Goal: Task Accomplishment & Management: Use online tool/utility

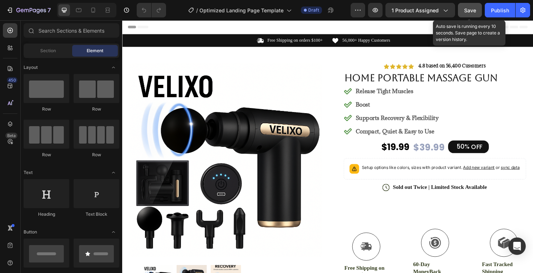
click at [471, 9] on span "Save" at bounding box center [470, 10] width 12 height 6
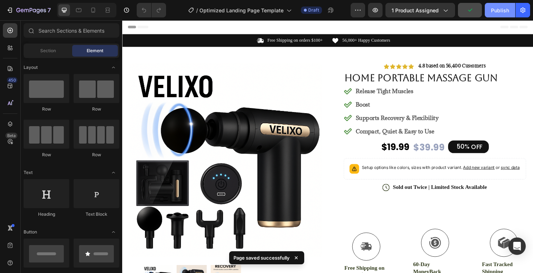
click at [502, 11] on div "Publish" at bounding box center [500, 11] width 18 height 8
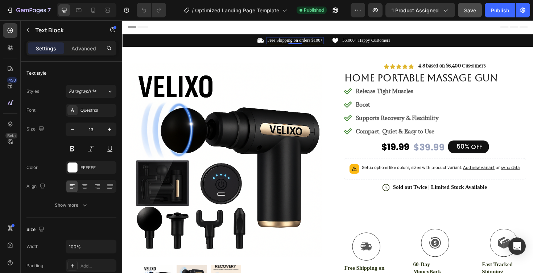
click at [332, 41] on p "Free Shipping on orders $100+" at bounding box center [305, 42] width 59 height 6
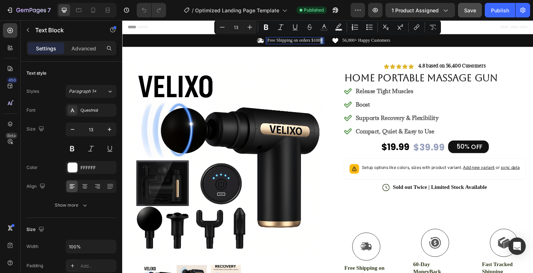
click at [332, 41] on p "Free Shipping on orders $100+" at bounding box center [305, 42] width 59 height 6
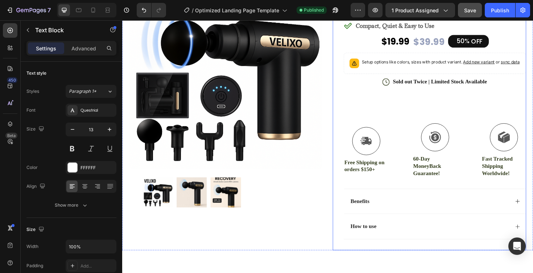
scroll to position [113, 0]
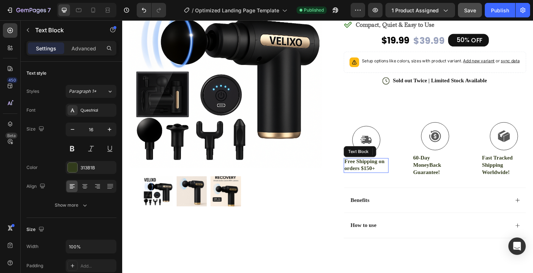
click at [386, 182] on p "Free Shipping on orders $150+" at bounding box center [381, 174] width 46 height 15
click at [385, 182] on p "Free Shipping on orders $150+" at bounding box center [381, 174] width 46 height 15
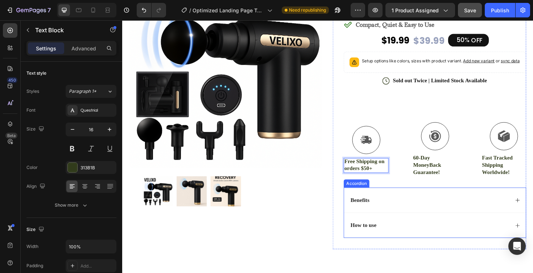
scroll to position [151, 0]
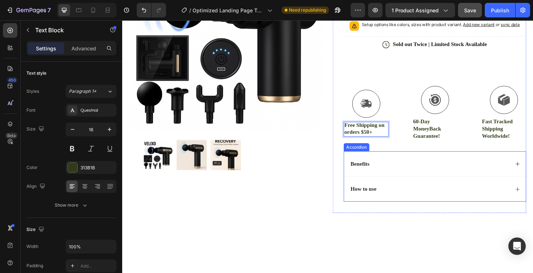
click at [533, 176] on icon at bounding box center [541, 173] width 6 height 6
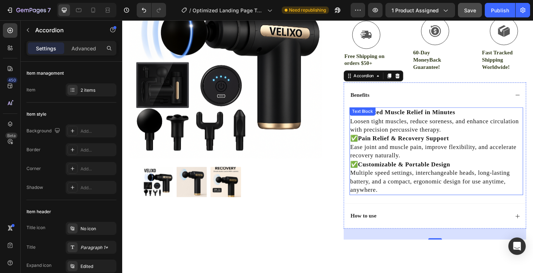
scroll to position [240, 0]
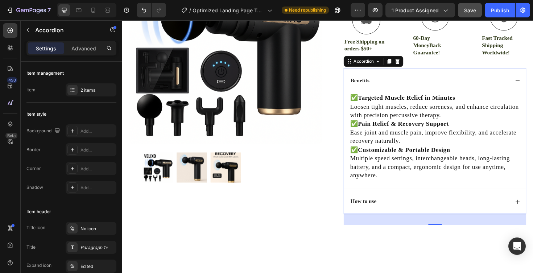
click at [533, 216] on icon at bounding box center [541, 213] width 6 height 6
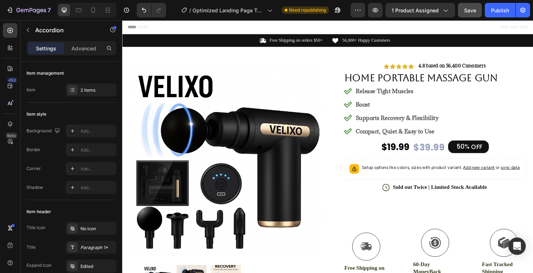
scroll to position [0, 0]
click at [500, 9] on div "Publish" at bounding box center [500, 11] width 18 height 8
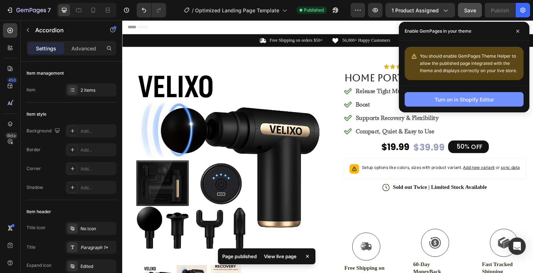
click at [465, 98] on div "Turn on in Shopify Editor" at bounding box center [464, 100] width 59 height 8
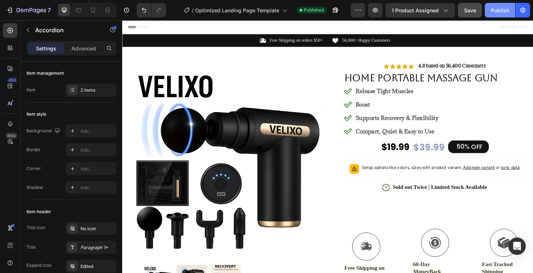
click at [501, 6] on button "Publish" at bounding box center [500, 10] width 30 height 15
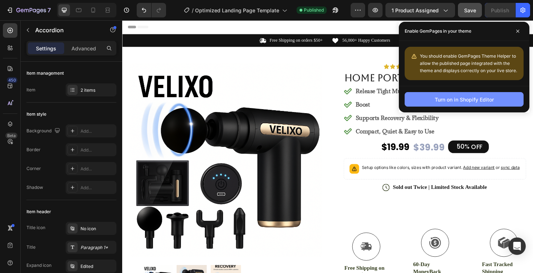
click at [473, 99] on div "Turn on in Shopify Editor" at bounding box center [464, 100] width 59 height 8
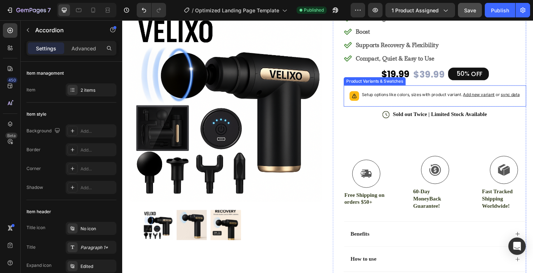
scroll to position [83, 0]
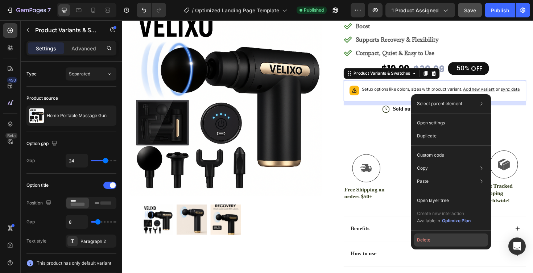
click at [422, 239] on button "Delete" at bounding box center [451, 240] width 74 height 13
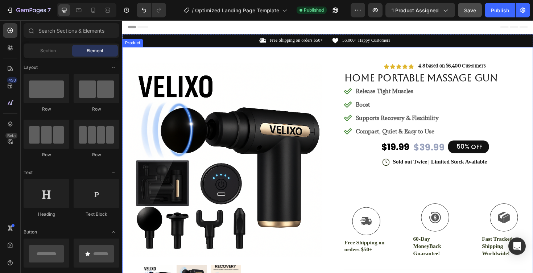
scroll to position [0, 0]
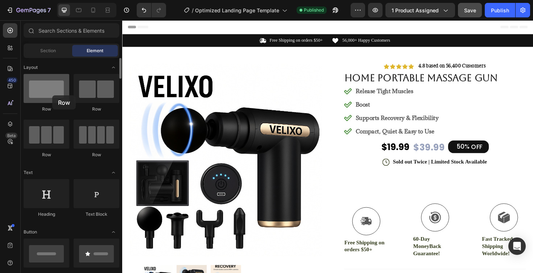
click at [52, 95] on div at bounding box center [47, 88] width 46 height 29
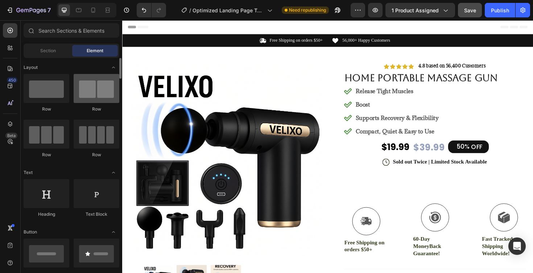
click at [94, 97] on div at bounding box center [97, 88] width 46 height 29
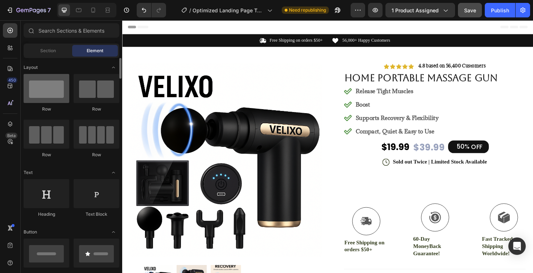
click at [46, 96] on div at bounding box center [47, 88] width 46 height 29
click at [12, 89] on icon at bounding box center [10, 85] width 7 height 7
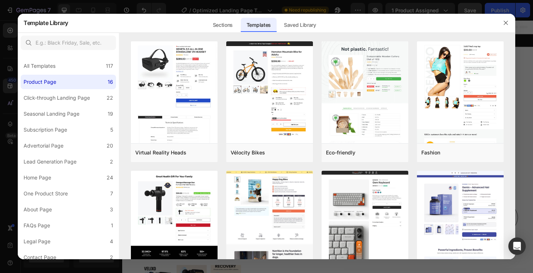
click at [10, 106] on div at bounding box center [266, 136] width 533 height 273
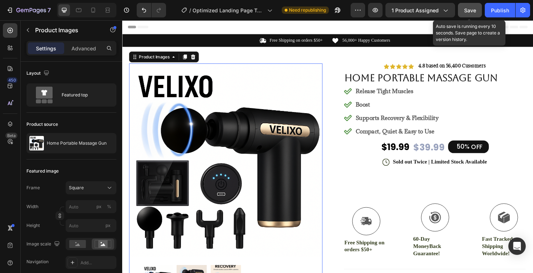
click at [477, 10] on button "Save" at bounding box center [470, 10] width 24 height 15
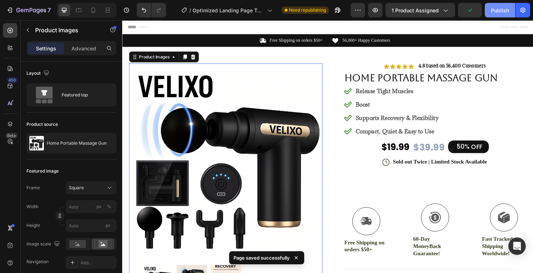
click at [500, 8] on div "Publish" at bounding box center [500, 11] width 18 height 8
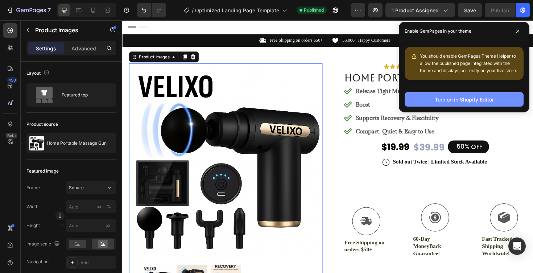
click at [462, 102] on div "Turn on in Shopify Editor" at bounding box center [464, 100] width 59 height 8
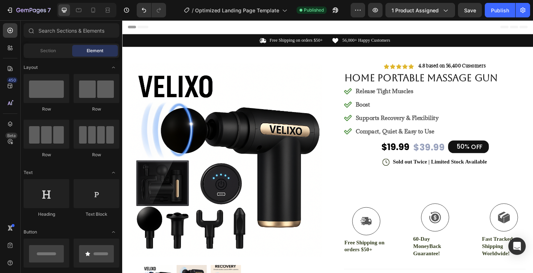
click at [143, 27] on span "Header" at bounding box center [144, 27] width 16 height 7
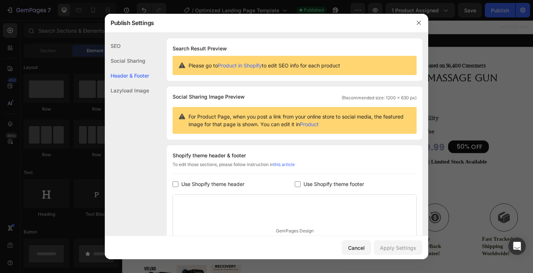
click at [244, 65] on link "Product in Shopify" at bounding box center [240, 65] width 44 height 6
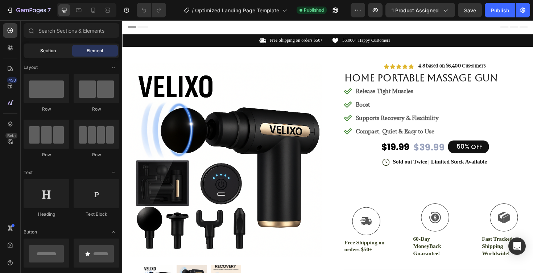
click at [56, 52] on div "Section" at bounding box center [48, 51] width 46 height 12
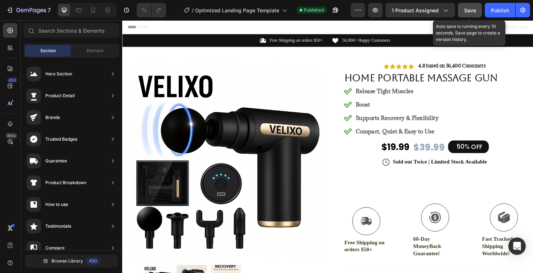
click at [474, 12] on span "Save" at bounding box center [470, 10] width 12 height 6
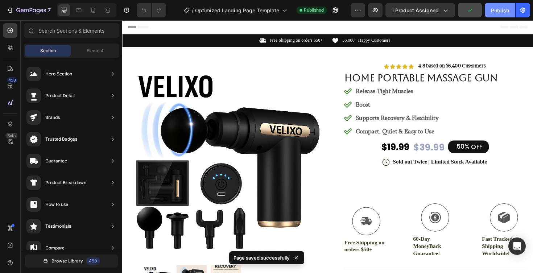
click at [500, 11] on div "Publish" at bounding box center [500, 11] width 18 height 8
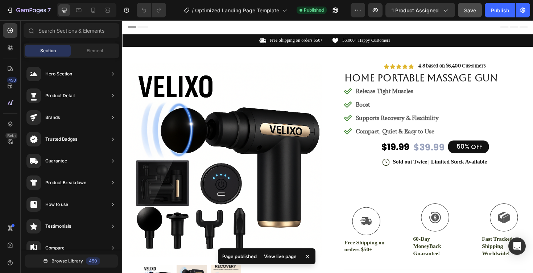
click at [283, 256] on div "View live page" at bounding box center [280, 256] width 41 height 10
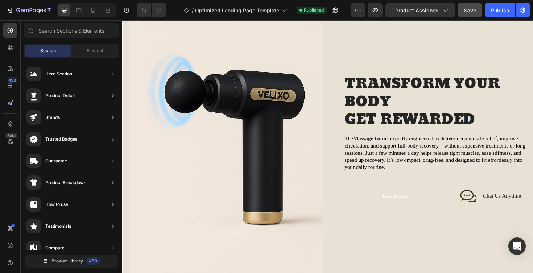
scroll to position [581, 0]
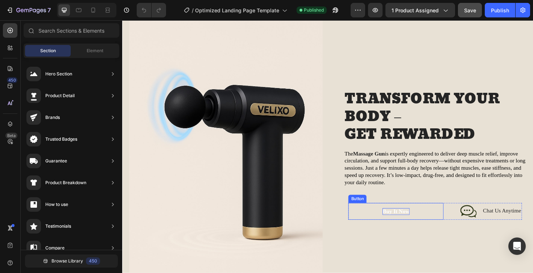
click at [413, 223] on div "Buy It Now" at bounding box center [412, 224] width 28 height 8
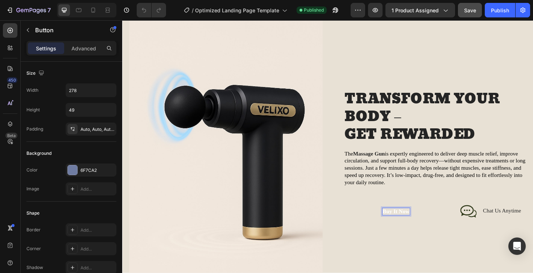
click at [416, 221] on p "Buy It Now" at bounding box center [412, 224] width 28 height 8
click at [82, 86] on input "278" at bounding box center [91, 90] width 50 height 13
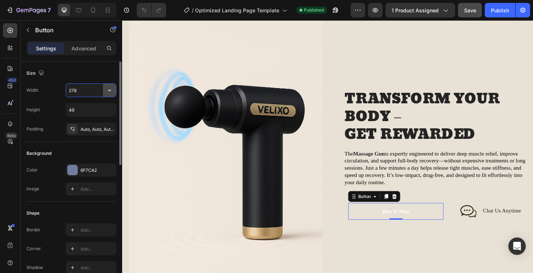
click at [108, 90] on icon "button" at bounding box center [109, 91] width 3 height 2
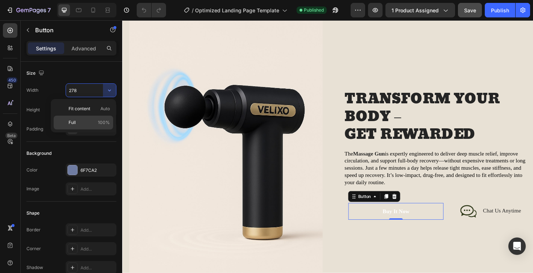
click at [104, 122] on span "100%" at bounding box center [104, 122] width 12 height 7
type input "100%"
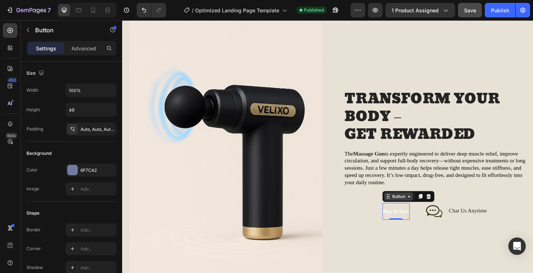
click at [420, 210] on div "Button" at bounding box center [415, 207] width 16 height 7
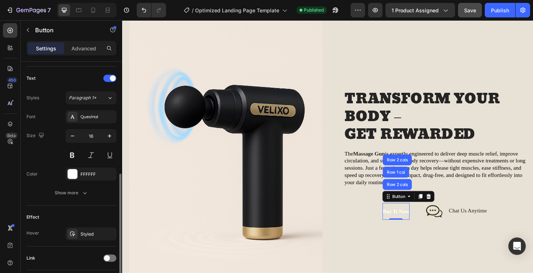
scroll to position [242, 0]
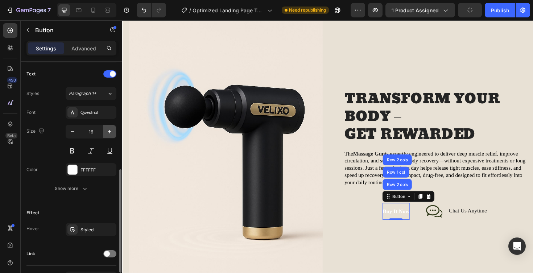
click at [110, 135] on icon "button" at bounding box center [109, 131] width 7 height 7
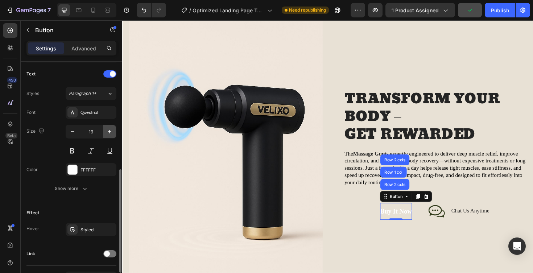
click at [110, 135] on icon "button" at bounding box center [109, 131] width 7 height 7
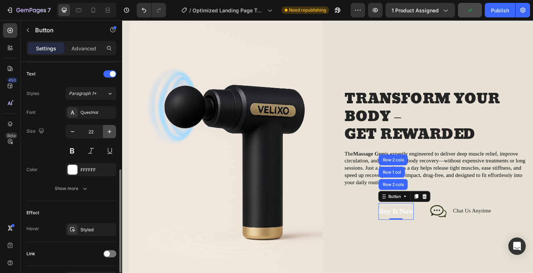
click at [110, 135] on icon "button" at bounding box center [109, 131] width 7 height 7
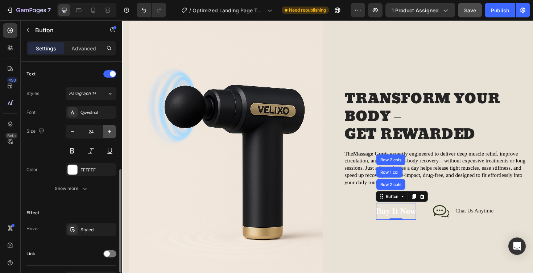
click at [110, 135] on icon "button" at bounding box center [109, 131] width 7 height 7
type input "28"
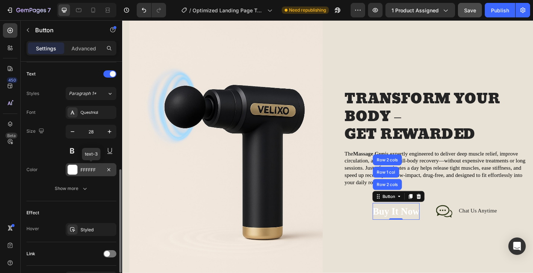
click at [95, 172] on div "FFFFFF" at bounding box center [91, 170] width 21 height 7
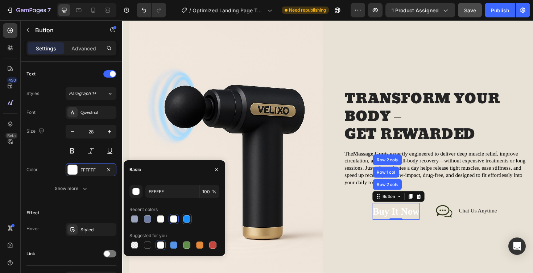
click at [186, 219] on div at bounding box center [186, 219] width 7 height 7
click at [200, 246] on div at bounding box center [199, 245] width 7 height 7
click at [149, 247] on div at bounding box center [147, 245] width 7 height 7
click at [160, 243] on div at bounding box center [160, 245] width 7 height 7
type input "FFFFFF"
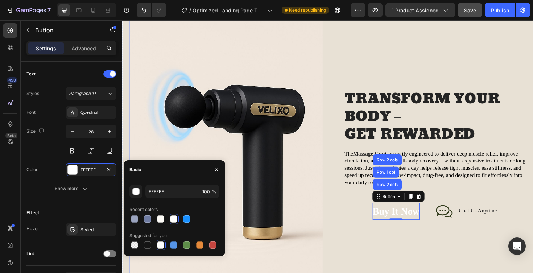
click at [361, 257] on div "TRANSFORM YOUR BODY – GET REWARDED Heading The Massage Gun is expertly engineer…" at bounding box center [447, 163] width 205 height 308
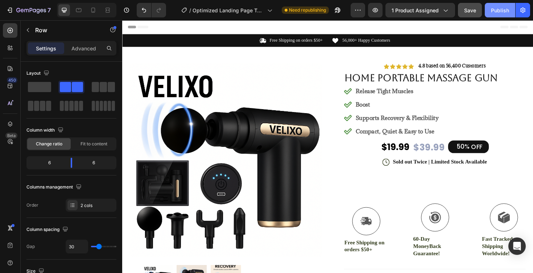
scroll to position [0, 0]
click at [504, 7] on div "Publish" at bounding box center [500, 11] width 18 height 8
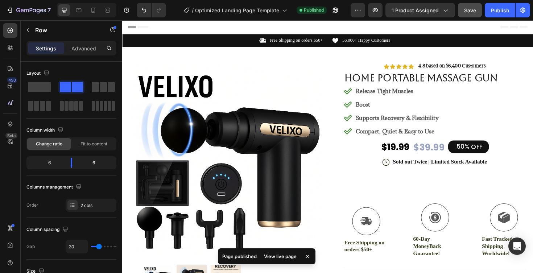
click at [285, 257] on div "View live page" at bounding box center [280, 256] width 41 height 10
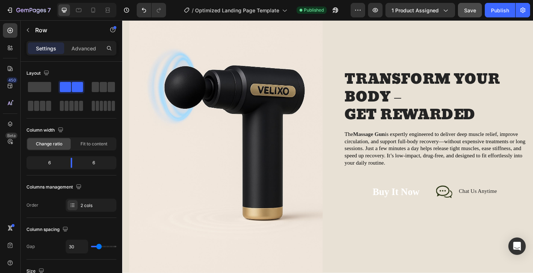
scroll to position [634, 0]
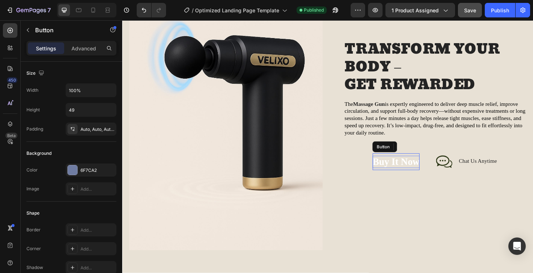
click at [410, 166] on div "Buy It Now" at bounding box center [413, 170] width 50 height 13
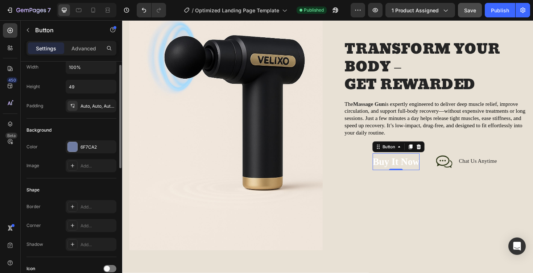
scroll to position [34, 0]
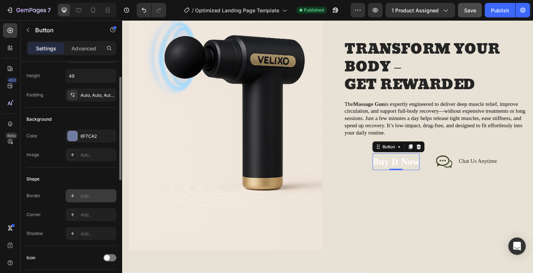
click at [73, 198] on icon at bounding box center [73, 196] width 6 height 6
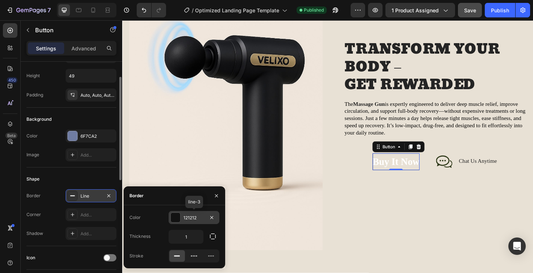
click at [179, 218] on div at bounding box center [175, 217] width 9 height 9
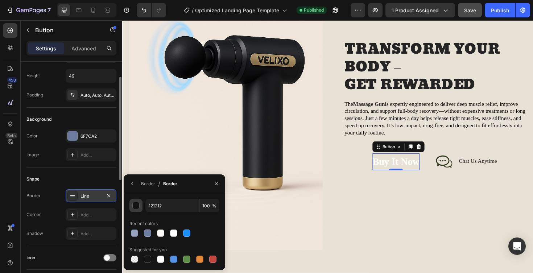
click at [135, 206] on div "button" at bounding box center [136, 205] width 7 height 7
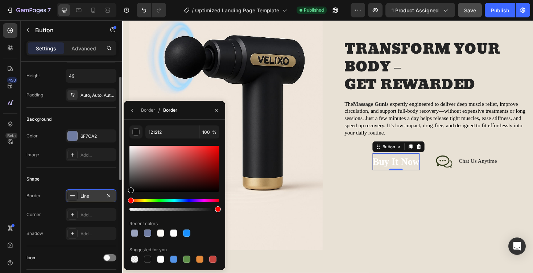
click at [130, 191] on div at bounding box center [131, 191] width 6 height 6
type input "020202"
click at [146, 233] on div at bounding box center [147, 233] width 7 height 7
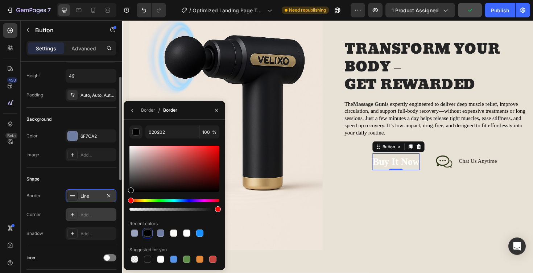
click at [94, 214] on div "Add..." at bounding box center [98, 215] width 34 height 7
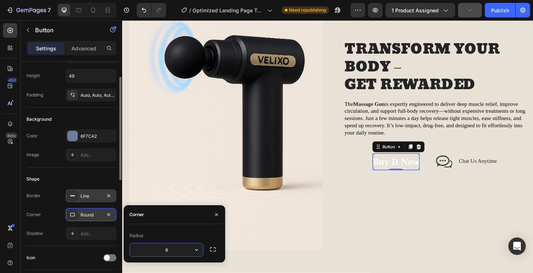
click at [70, 197] on icon at bounding box center [73, 196] width 6 height 6
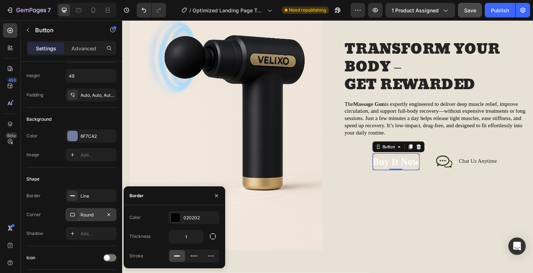
click at [84, 213] on div "Round" at bounding box center [91, 215] width 21 height 7
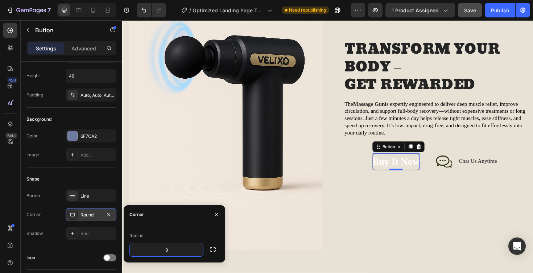
click at [83, 213] on div "Round" at bounding box center [91, 215] width 21 height 7
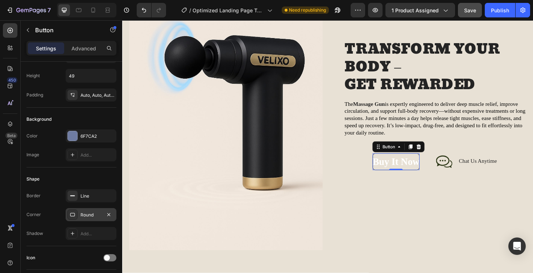
click at [69, 214] on div at bounding box center [72, 215] width 10 height 10
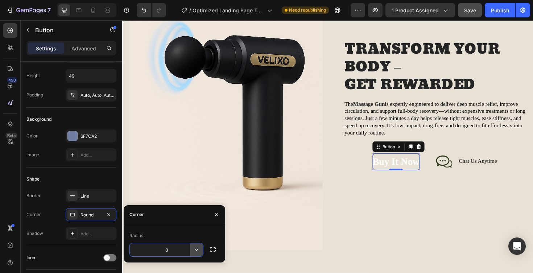
click at [198, 251] on icon "button" at bounding box center [196, 249] width 7 height 7
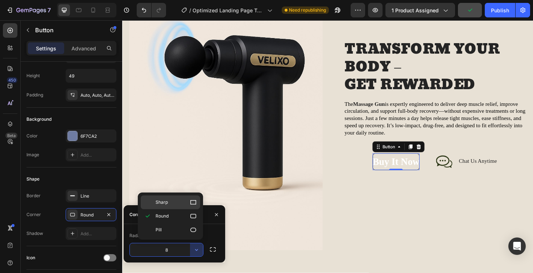
click at [175, 198] on div "Sharp" at bounding box center [171, 203] width 60 height 14
type input "0"
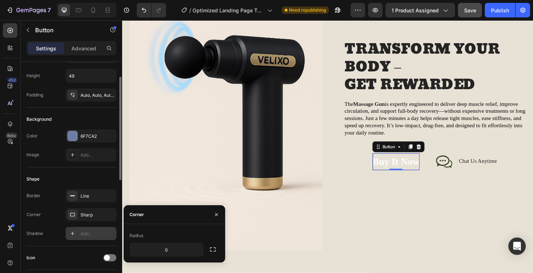
click at [100, 235] on div "Add..." at bounding box center [98, 234] width 34 height 7
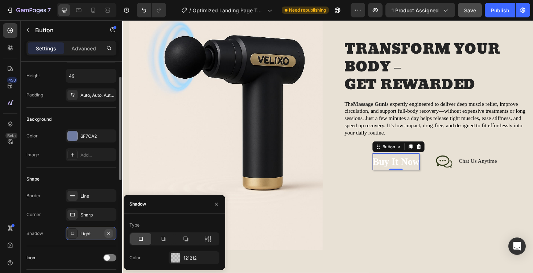
click at [110, 236] on icon "button" at bounding box center [109, 234] width 6 height 6
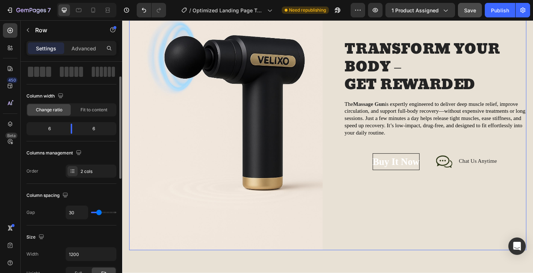
click at [431, 212] on div "TRANSFORM YOUR BODY – GET REWARDED Heading The Massage Gun is expertly engineer…" at bounding box center [447, 110] width 205 height 308
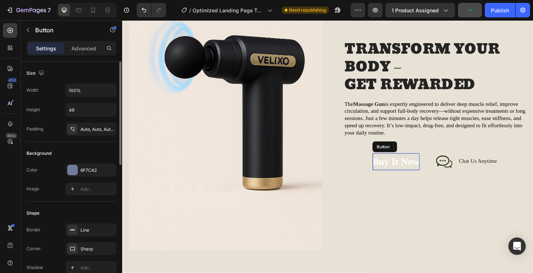
click at [388, 176] on button "Buy It Now" at bounding box center [413, 170] width 50 height 18
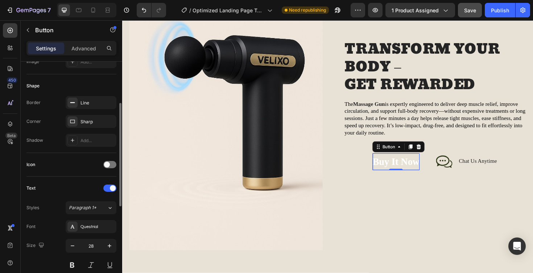
scroll to position [134, 0]
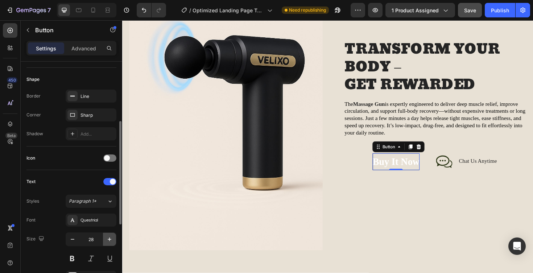
click at [113, 241] on icon "button" at bounding box center [109, 239] width 7 height 7
type input "31"
click at [423, 247] on div "TRANSFORM YOUR BODY – GET REWARDED Heading The Massage Gun is expertly engineer…" at bounding box center [447, 110] width 205 height 308
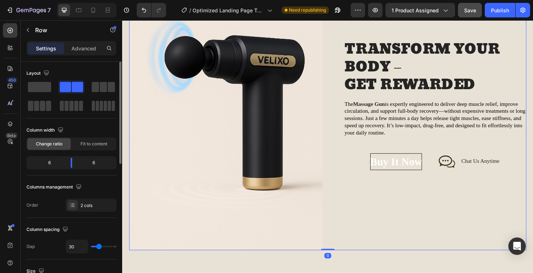
scroll to position [626, 0]
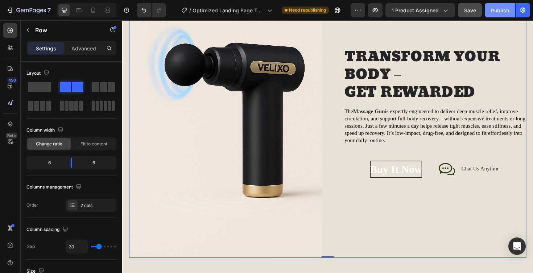
click at [499, 11] on div "Publish" at bounding box center [500, 11] width 18 height 8
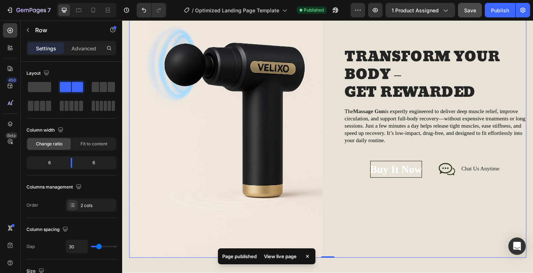
click at [278, 258] on div "View live page" at bounding box center [280, 256] width 41 height 10
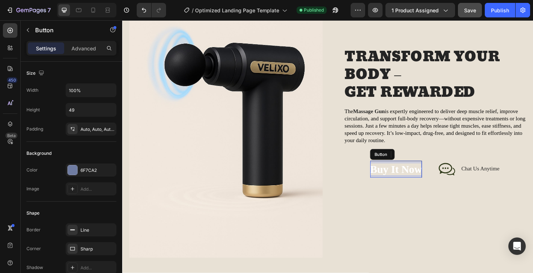
click at [402, 175] on div "Buy It Now" at bounding box center [412, 178] width 55 height 15
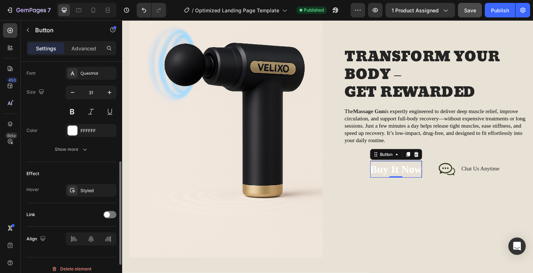
scroll to position [288, 0]
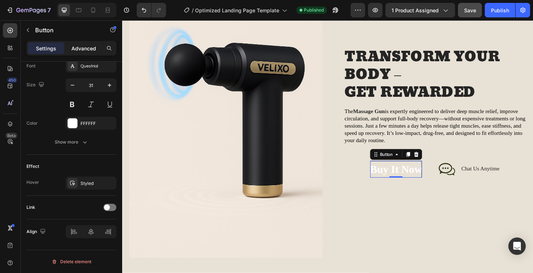
click at [90, 48] on p "Advanced" at bounding box center [83, 49] width 25 height 8
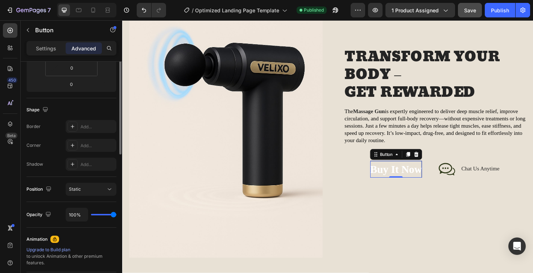
scroll to position [271, 0]
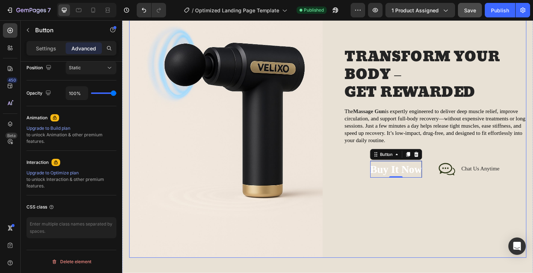
click at [436, 187] on div "TRANSFORM YOUR BODY – GET REWARDED Heading The Massage Gun is expertly engineer…" at bounding box center [447, 118] width 205 height 308
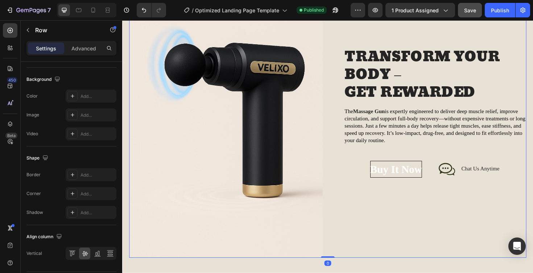
scroll to position [0, 0]
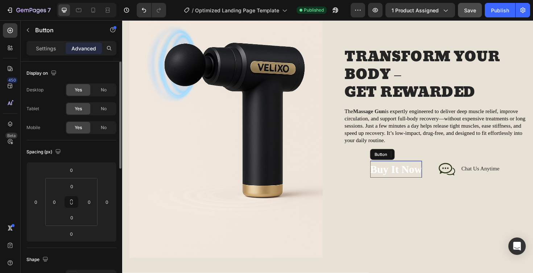
click at [435, 185] on button "Buy It Now" at bounding box center [412, 178] width 55 height 18
click at [436, 162] on icon at bounding box center [434, 163] width 6 height 6
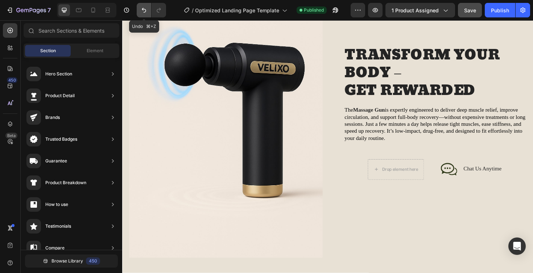
click at [142, 9] on icon "Undo/Redo" at bounding box center [143, 10] width 7 height 7
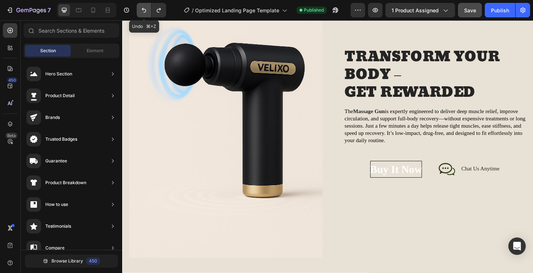
click at [142, 9] on icon "Undo/Redo" at bounding box center [144, 10] width 4 height 5
click at [143, 9] on icon "Undo/Redo" at bounding box center [144, 10] width 4 height 5
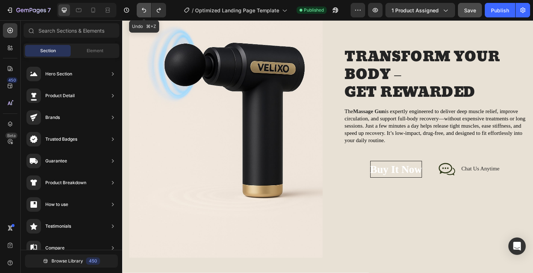
click at [143, 9] on icon "Undo/Redo" at bounding box center [144, 10] width 4 height 5
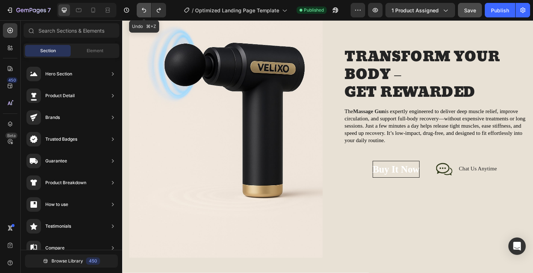
click at [143, 9] on icon "Undo/Redo" at bounding box center [144, 10] width 4 height 5
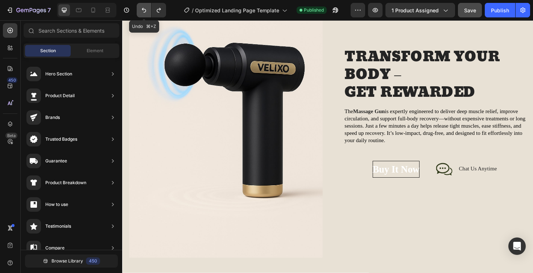
click at [143, 9] on icon "Undo/Redo" at bounding box center [144, 10] width 4 height 5
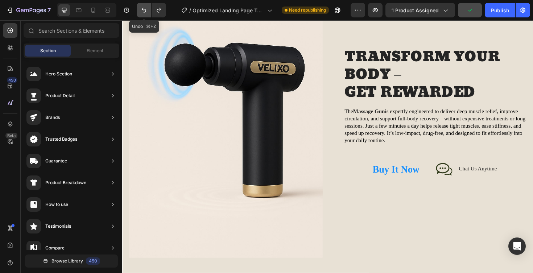
click at [143, 9] on icon "Undo/Redo" at bounding box center [144, 10] width 4 height 5
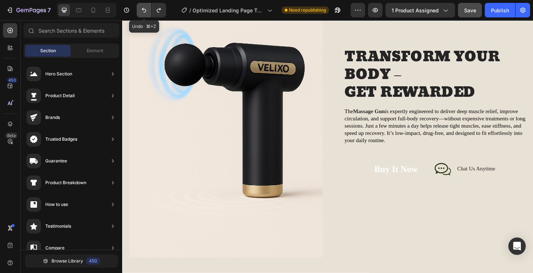
click at [143, 9] on icon "Undo/Redo" at bounding box center [144, 10] width 4 height 5
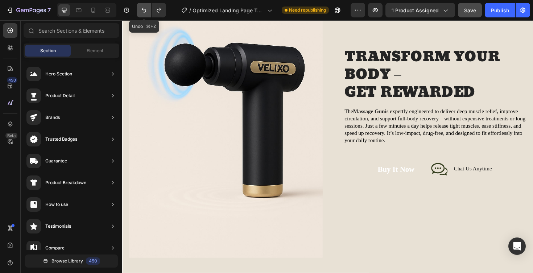
click at [143, 9] on icon "Undo/Redo" at bounding box center [144, 10] width 4 height 5
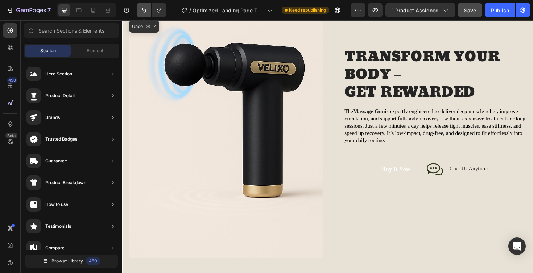
click at [143, 9] on icon "Undo/Redo" at bounding box center [144, 10] width 4 height 5
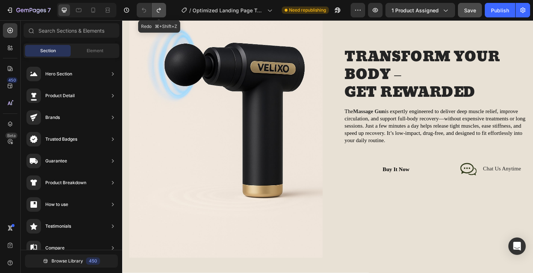
click at [163, 11] on icon "Undo/Redo" at bounding box center [158, 10] width 7 height 7
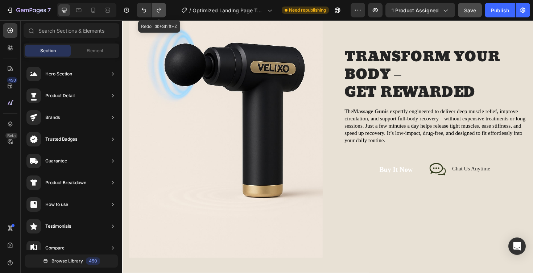
click at [163, 11] on icon "Undo/Redo" at bounding box center [158, 10] width 7 height 7
click at [503, 11] on div "Publish" at bounding box center [500, 11] width 18 height 8
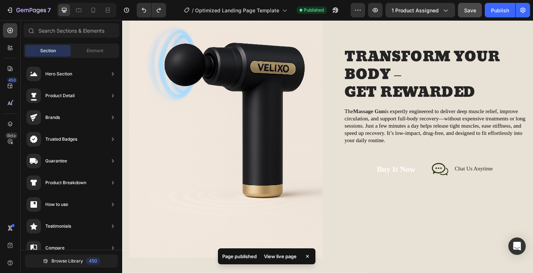
click at [284, 257] on div "View live page" at bounding box center [280, 256] width 41 height 10
